Goal: Information Seeking & Learning: Learn about a topic

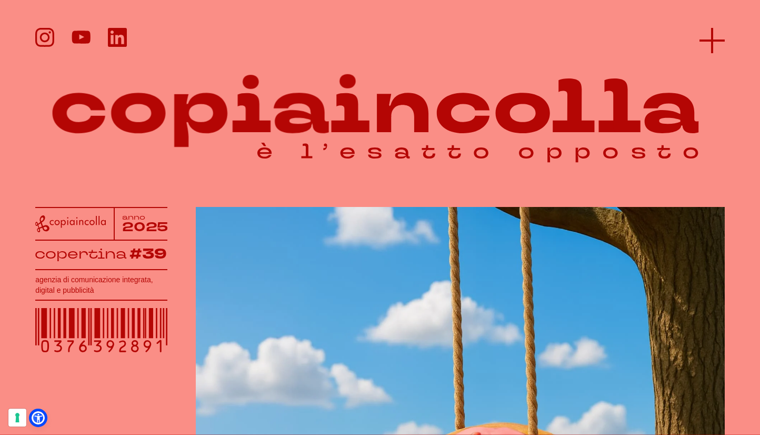
click at [718, 36] on icon at bounding box center [711, 40] width 25 height 25
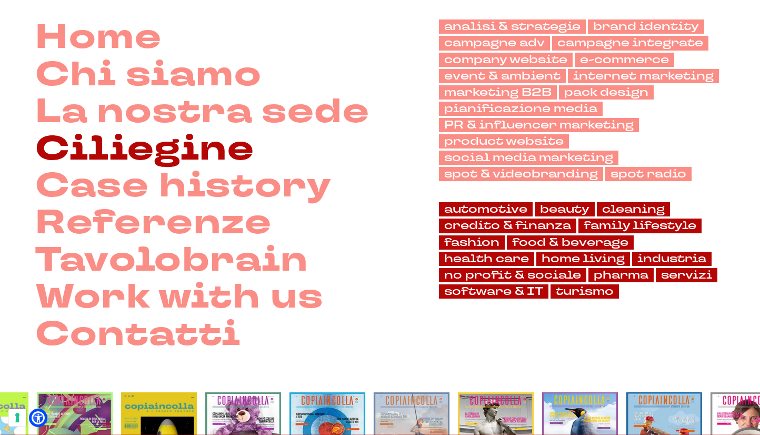
scroll to position [94, 0]
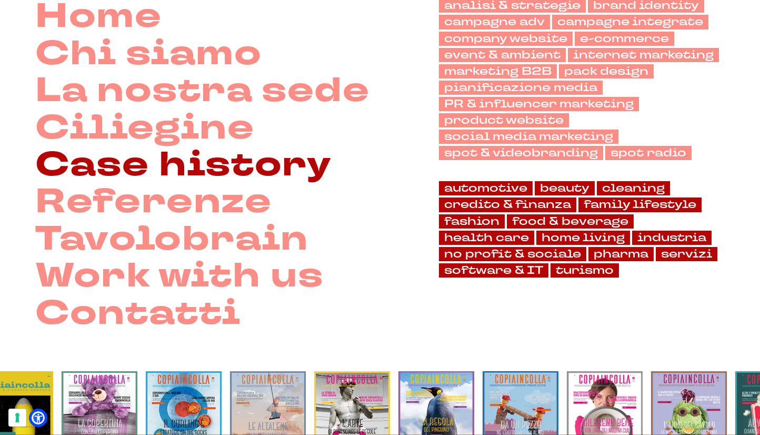
click at [193, 168] on link "Case history" at bounding box center [183, 165] width 296 height 37
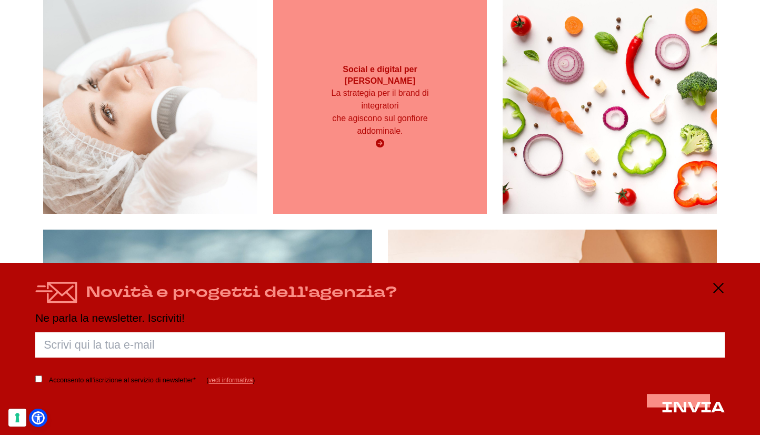
scroll to position [2602, 0]
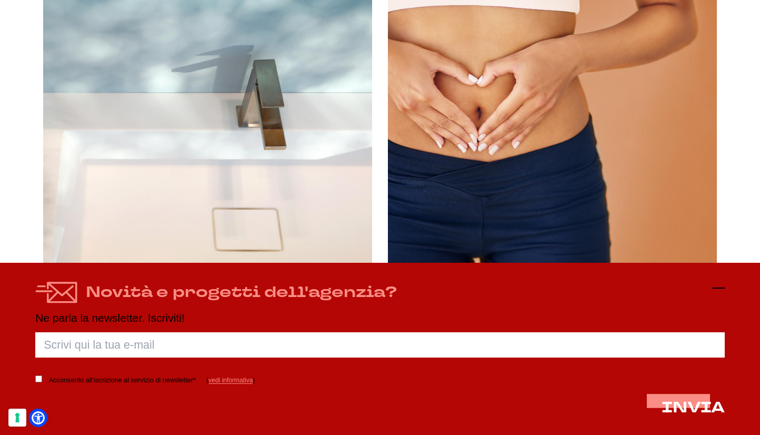
click at [716, 290] on icon at bounding box center [718, 288] width 13 height 13
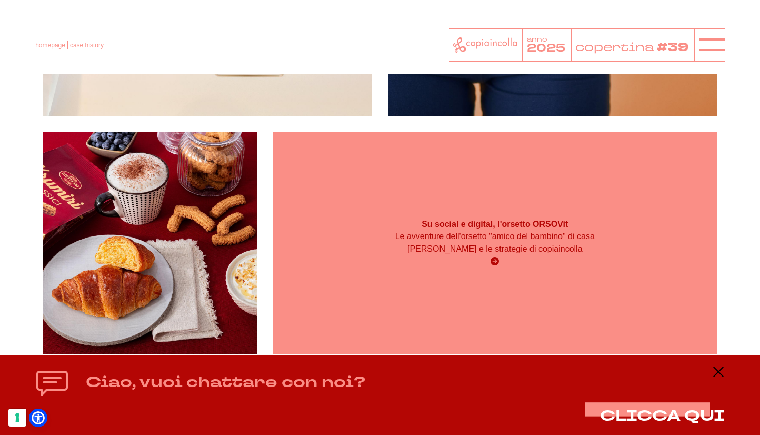
scroll to position [3039, 0]
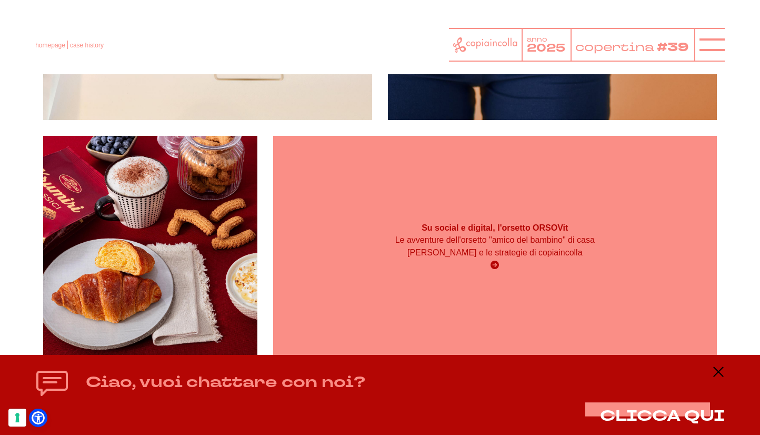
click at [498, 177] on div "Su social e digital, l'orsetto ORSOVit Le avventure dell'orsetto "amico del bam…" at bounding box center [495, 247] width 444 height 222
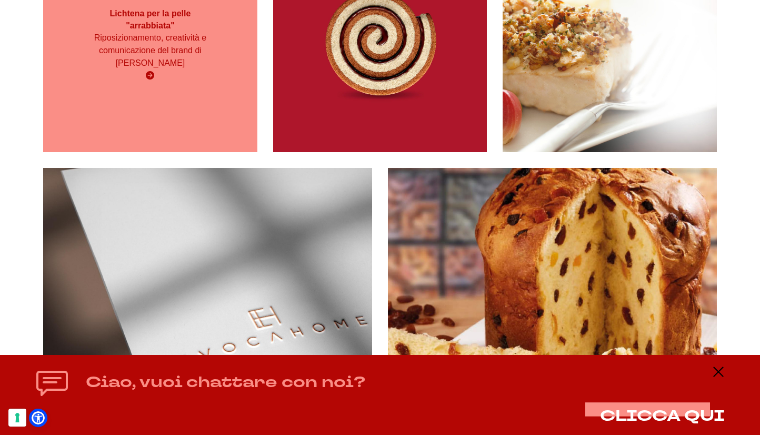
scroll to position [3828, 0]
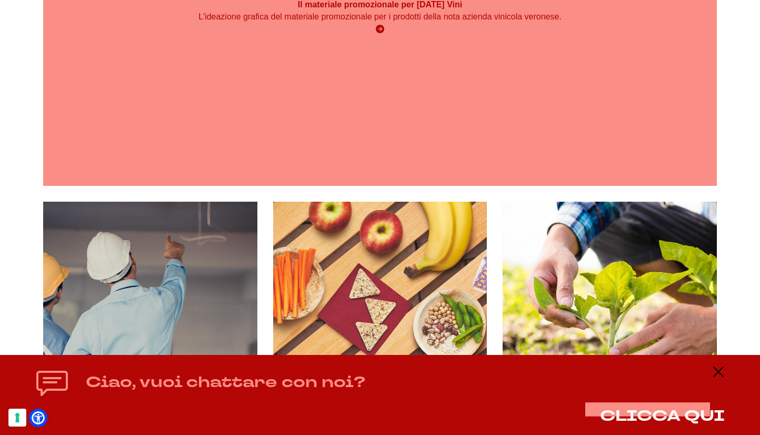
click at [393, 131] on div "Il materiale promozionale per Pasqua Vini L'ideazione grafica del materiale pro…" at bounding box center [380, 17] width 674 height 337
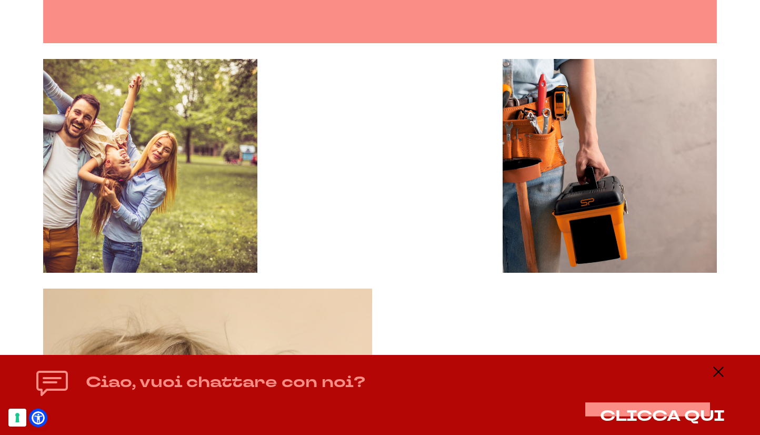
scroll to position [6037, 0]
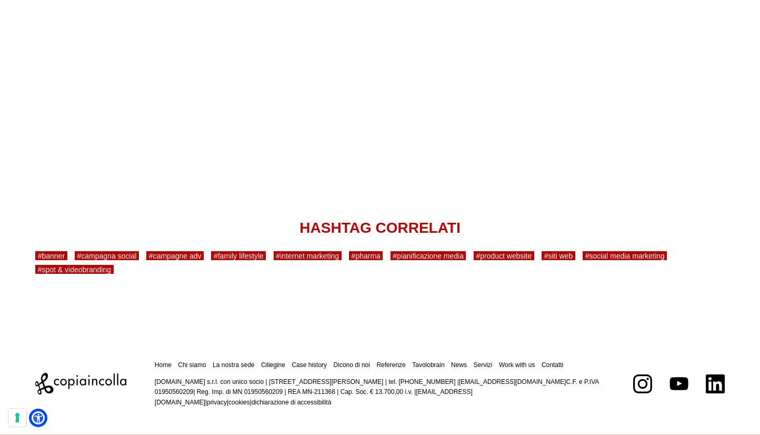
scroll to position [2730, 0]
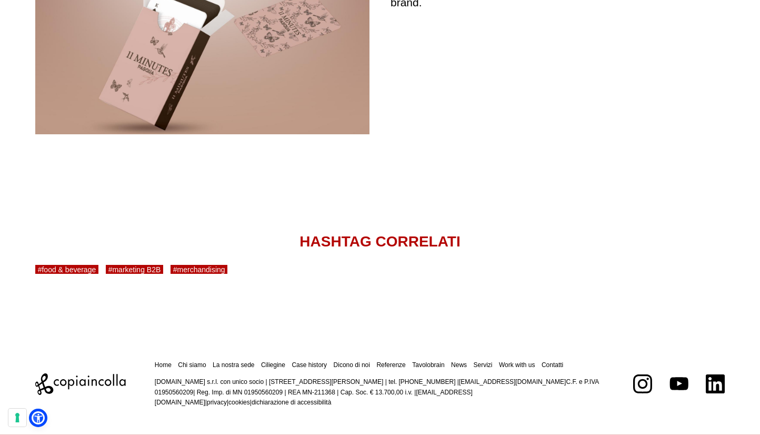
scroll to position [2854, 0]
